Goal: Go to known website: Access a specific website the user already knows

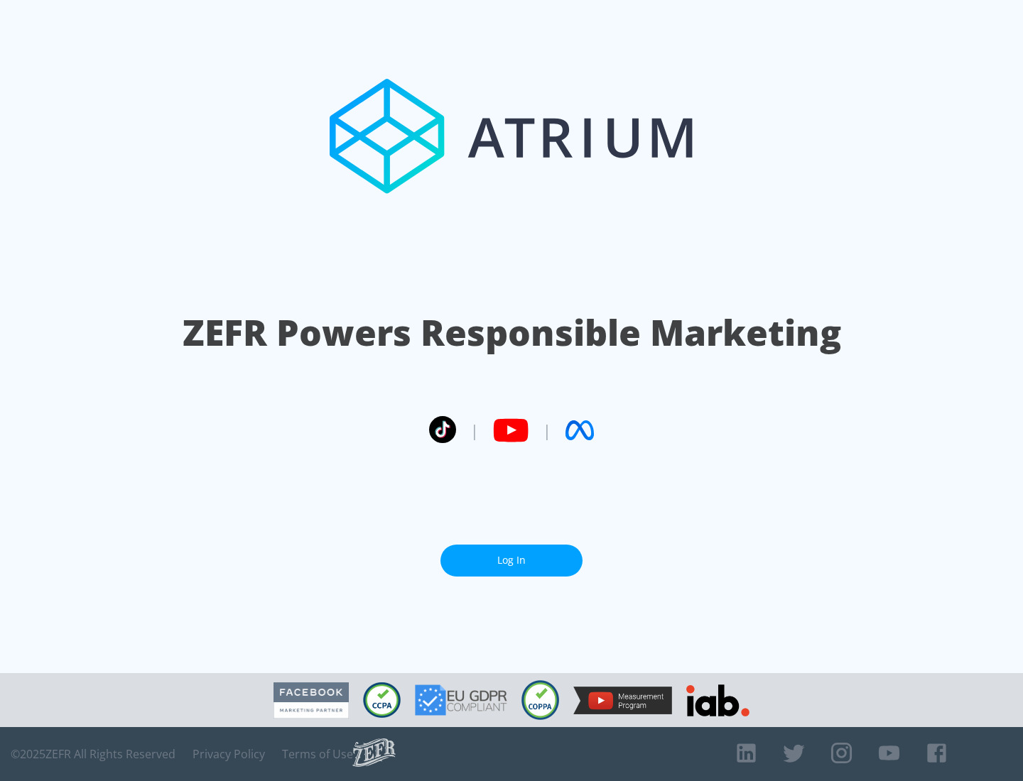
click at [511, 555] on link "Log In" at bounding box center [511, 561] width 142 height 32
